Goal: Task Accomplishment & Management: Manage account settings

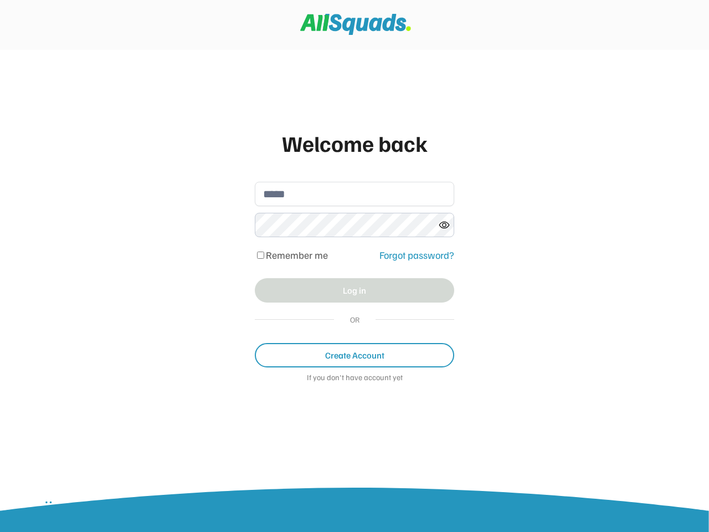
click at [354, 266] on div "Welcome back Remember me Forgot password? Log in OR Create Account If you don't…" at bounding box center [355, 260] width 222 height 291
click at [354, 260] on div "Remember me Forgot password?" at bounding box center [354, 255] width 199 height 19
click at [354, 143] on div "Welcome back" at bounding box center [354, 142] width 199 height 33
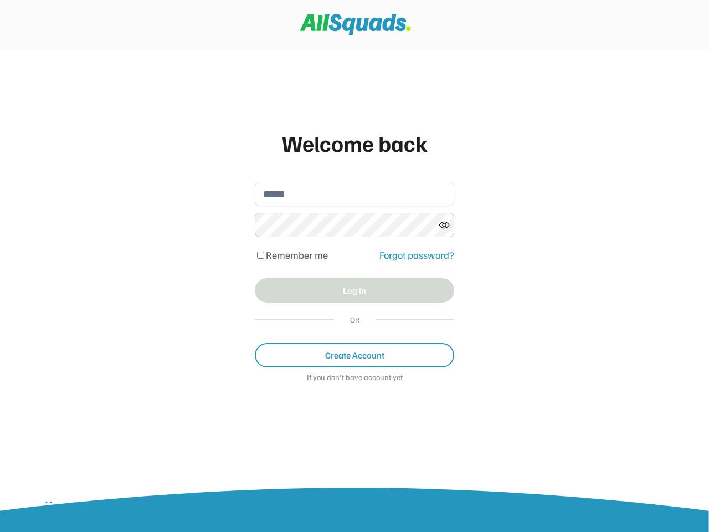
click at [354, 194] on input "email" at bounding box center [354, 194] width 199 height 24
click at [444, 225] on icon at bounding box center [444, 224] width 11 height 11
click at [354, 255] on div "Remember me" at bounding box center [314, 255] width 118 height 11
